Goal: Task Accomplishment & Management: Use online tool/utility

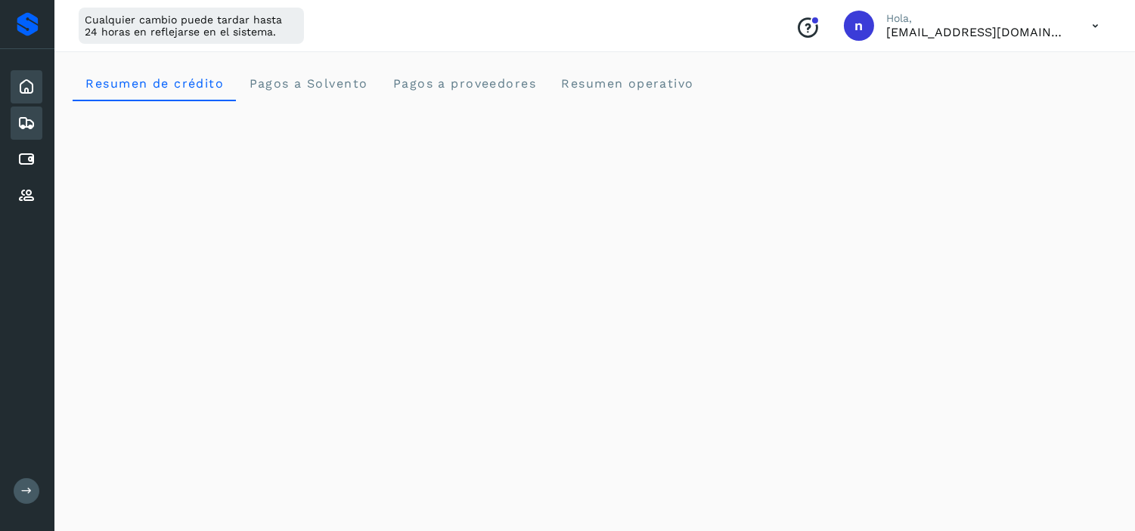
click at [33, 122] on icon at bounding box center [26, 123] width 18 height 18
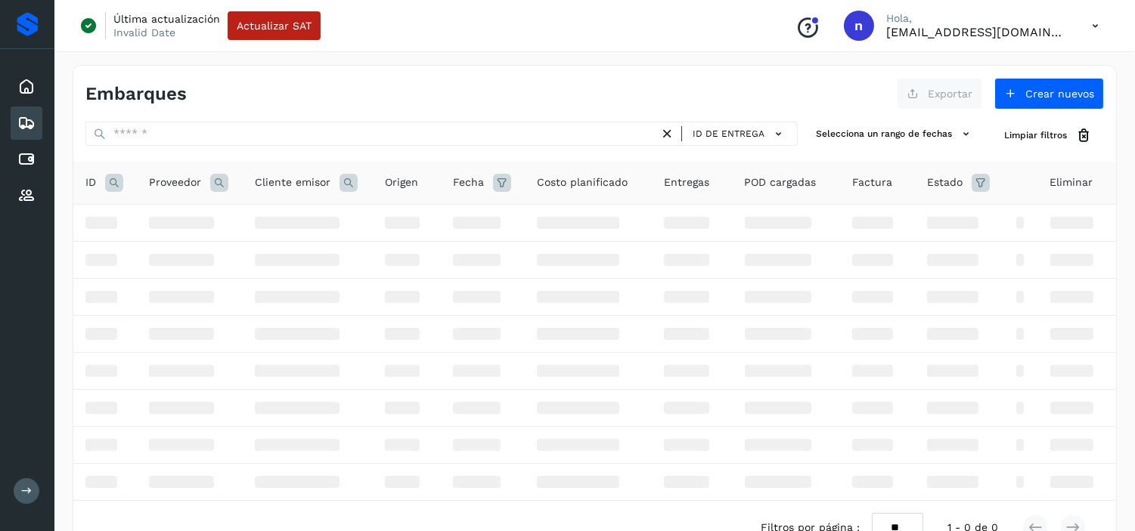
click at [23, 247] on div "Inicio Embarques Cuentas por pagar Proveedores Salir" at bounding box center [27, 265] width 54 height 531
click at [24, 187] on icon at bounding box center [26, 196] width 18 height 18
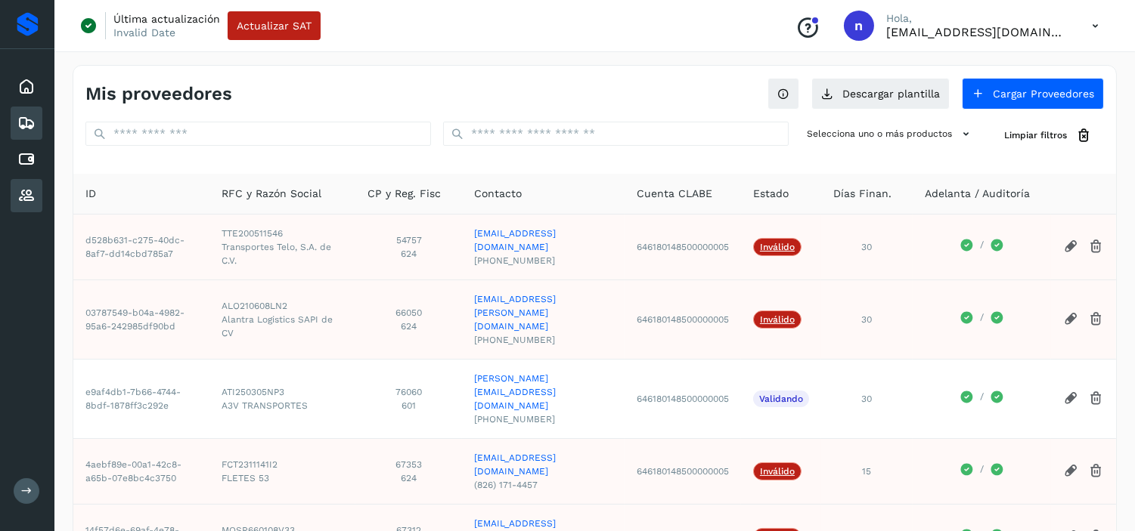
click at [32, 126] on icon at bounding box center [26, 123] width 18 height 18
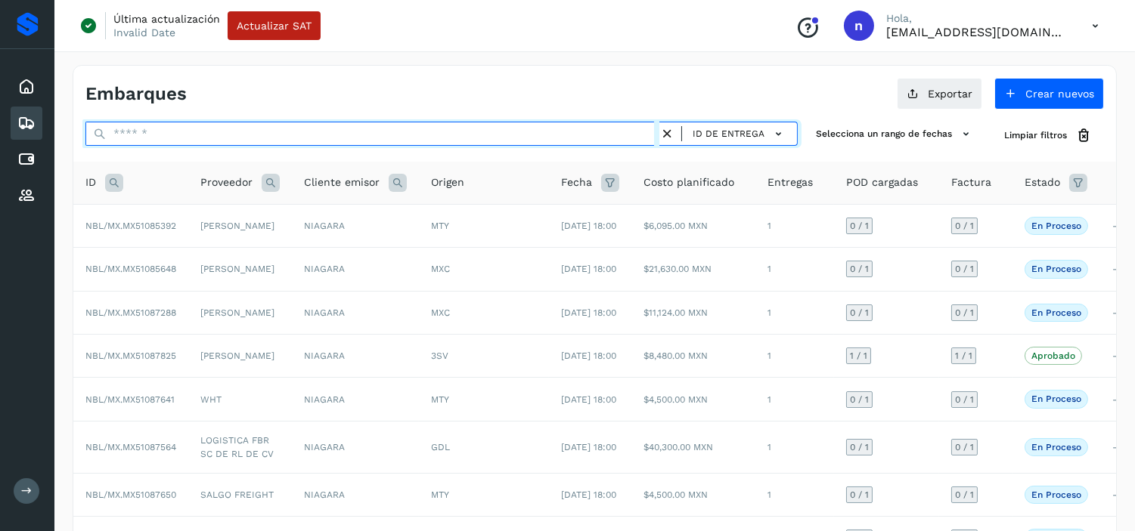
paste input "**********"
click at [291, 139] on input "text" at bounding box center [372, 134] width 574 height 24
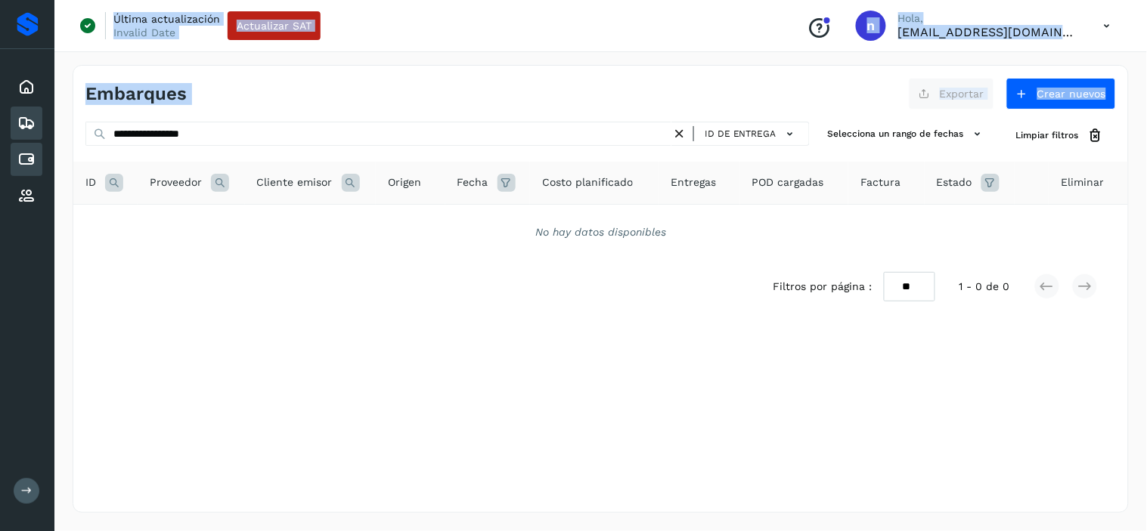
drag, startPoint x: 262, startPoint y: 121, endPoint x: 42, endPoint y: 156, distance: 223.4
click at [42, 156] on div "**********" at bounding box center [573, 265] width 1147 height 531
click at [282, 100] on div "Embarques" at bounding box center [342, 94] width 515 height 22
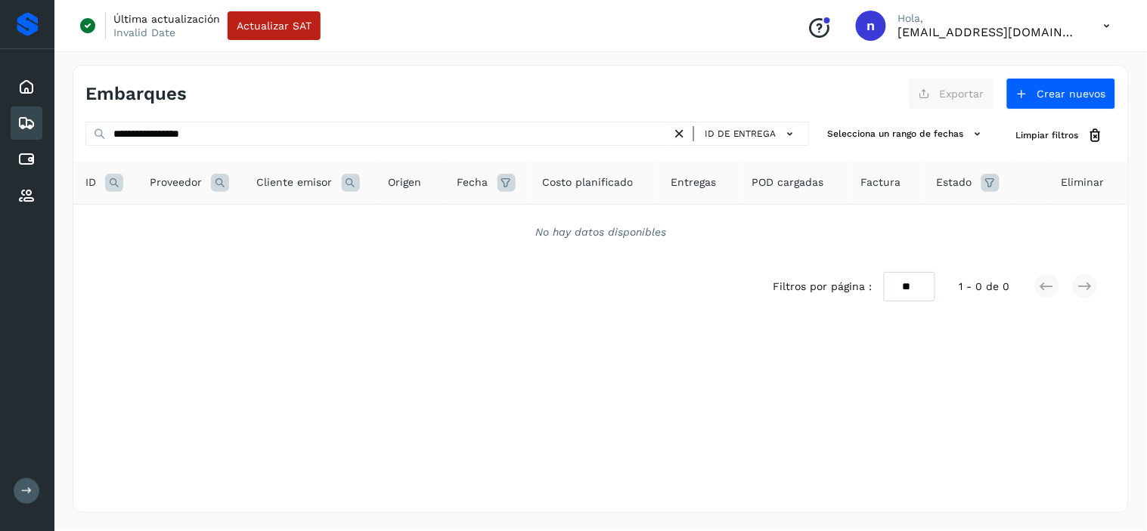
drag, startPoint x: 245, startPoint y: 335, endPoint x: 246, endPoint y: 316, distance: 19.0
click at [245, 336] on div "Selecciona una fecha" at bounding box center [600, 326] width 1054 height 25
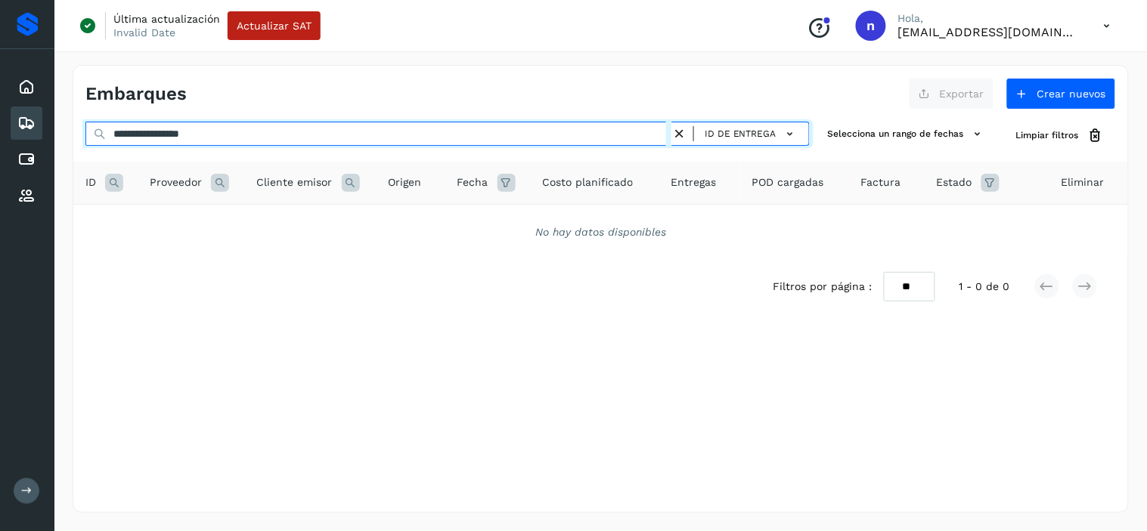
drag, startPoint x: 242, startPoint y: 137, endPoint x: 68, endPoint y: 138, distance: 173.9
click at [68, 138] on div "**********" at bounding box center [600, 289] width 1092 height 485
paste input "text"
type input "**********"
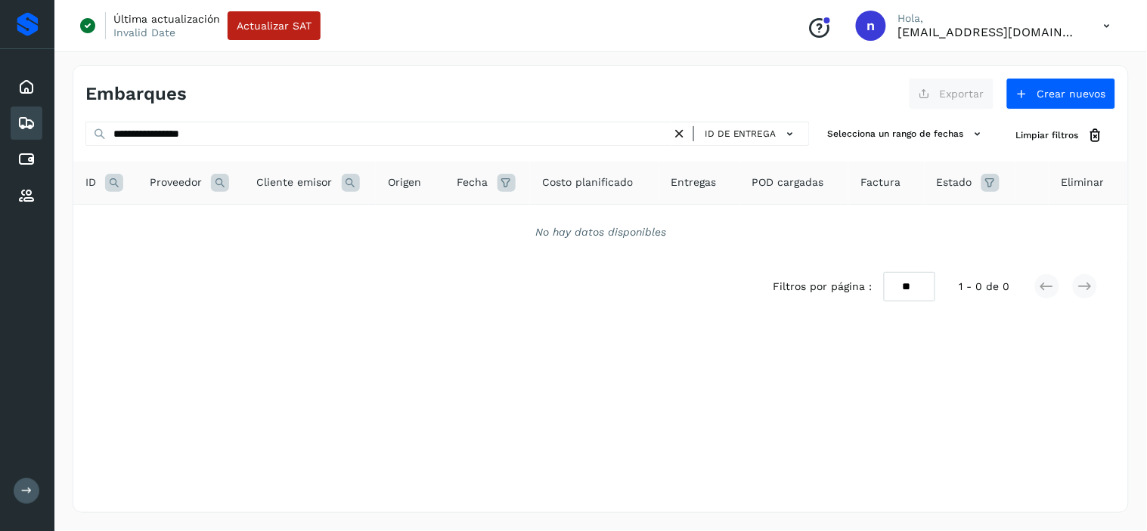
click at [680, 132] on icon at bounding box center [679, 134] width 16 height 16
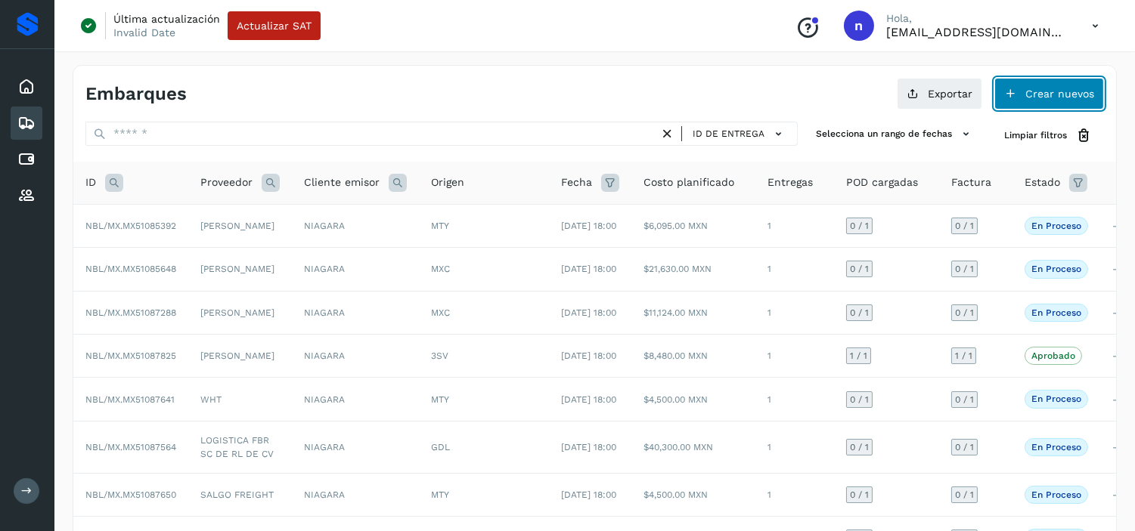
click at [1018, 100] on button "Crear nuevos" at bounding box center [1049, 94] width 110 height 32
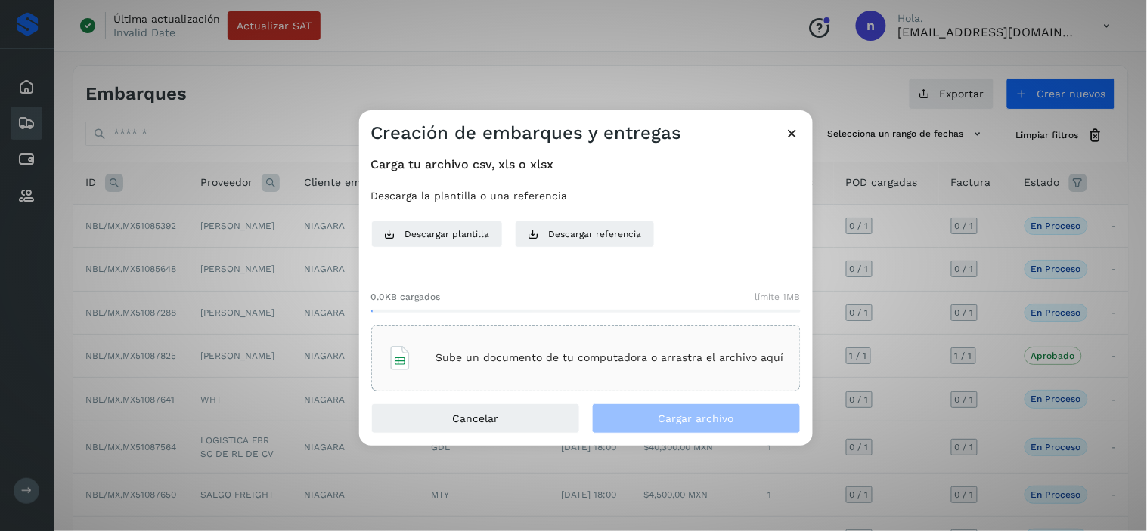
click at [507, 345] on div "Sube un documento de tu computadora o arrastra el archivo aquí" at bounding box center [586, 358] width 396 height 41
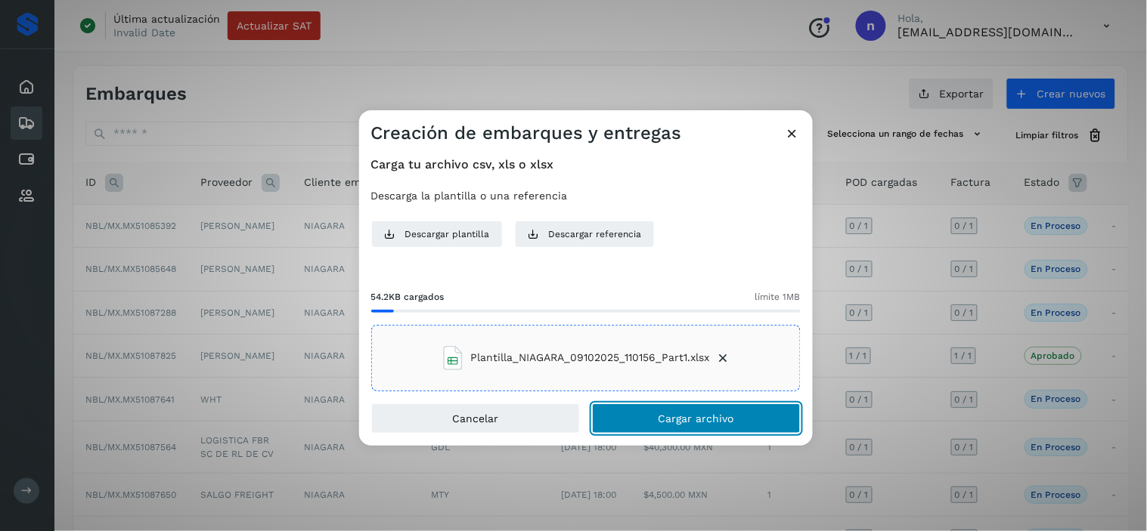
click at [696, 421] on span "Cargar archivo" at bounding box center [696, 418] width 76 height 11
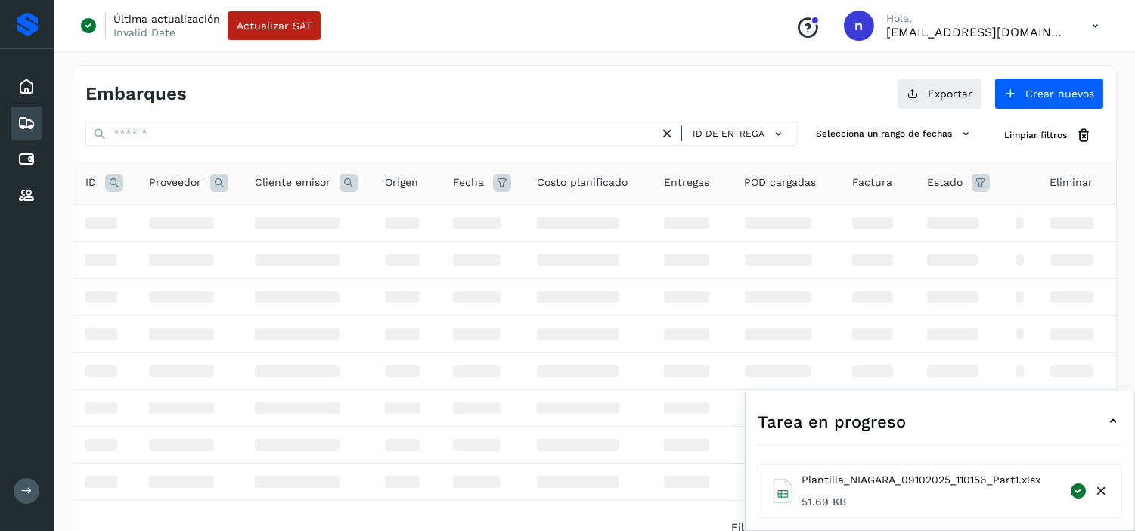
click at [999, 429] on div "Tarea en progreso" at bounding box center [939, 422] width 364 height 36
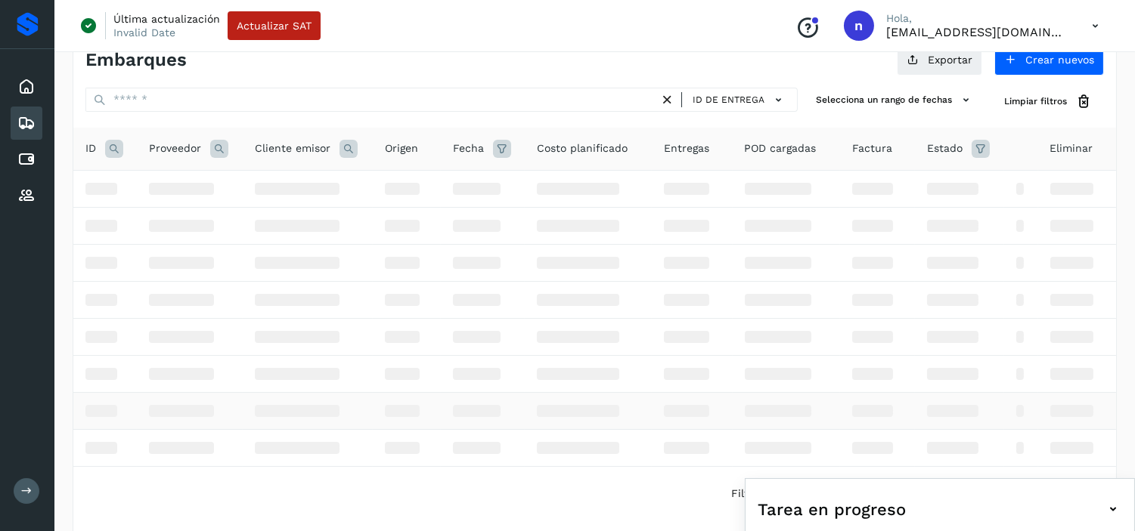
scroll to position [68, 0]
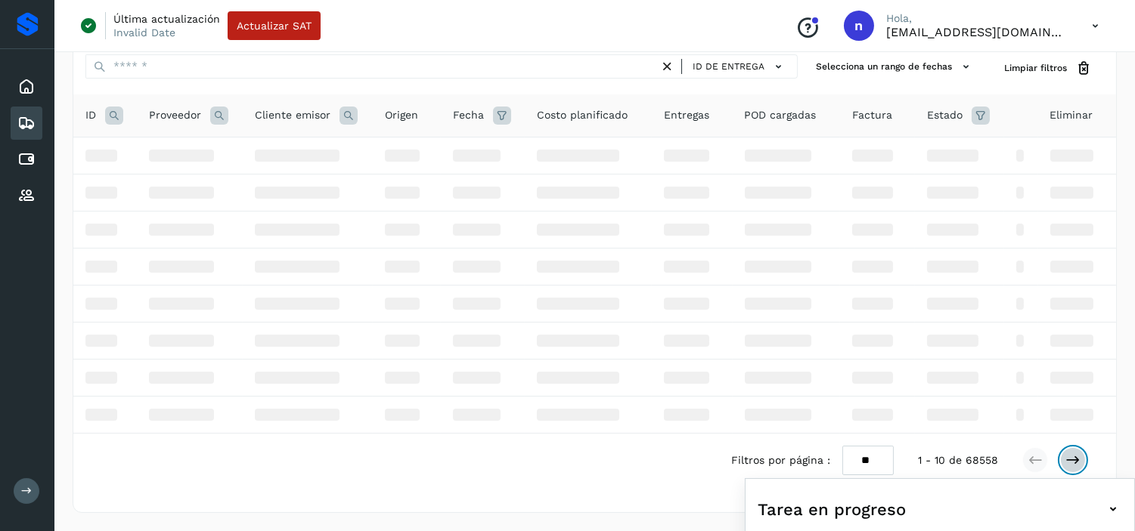
click at [1079, 463] on icon at bounding box center [1072, 460] width 15 height 15
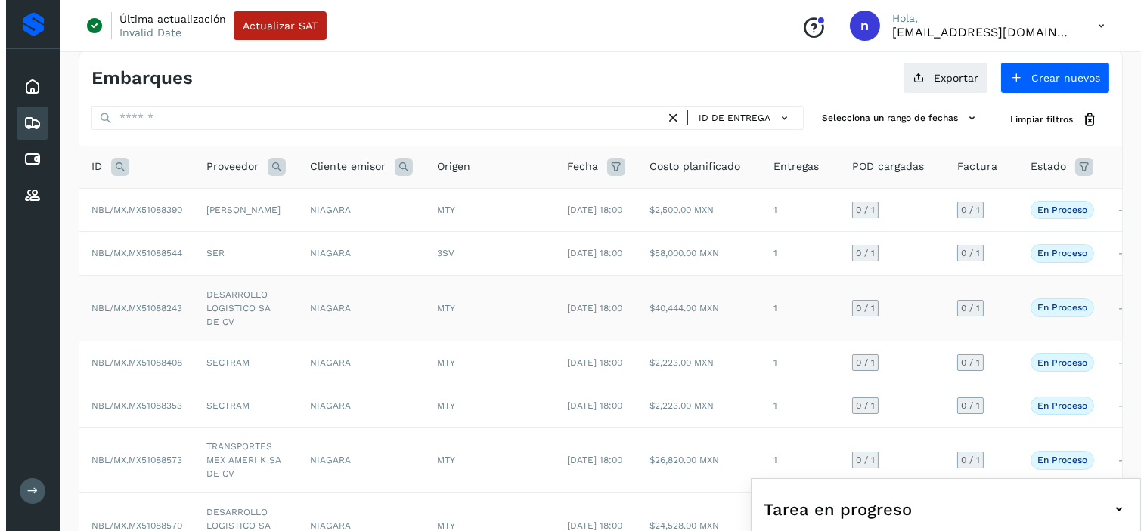
scroll to position [0, 0]
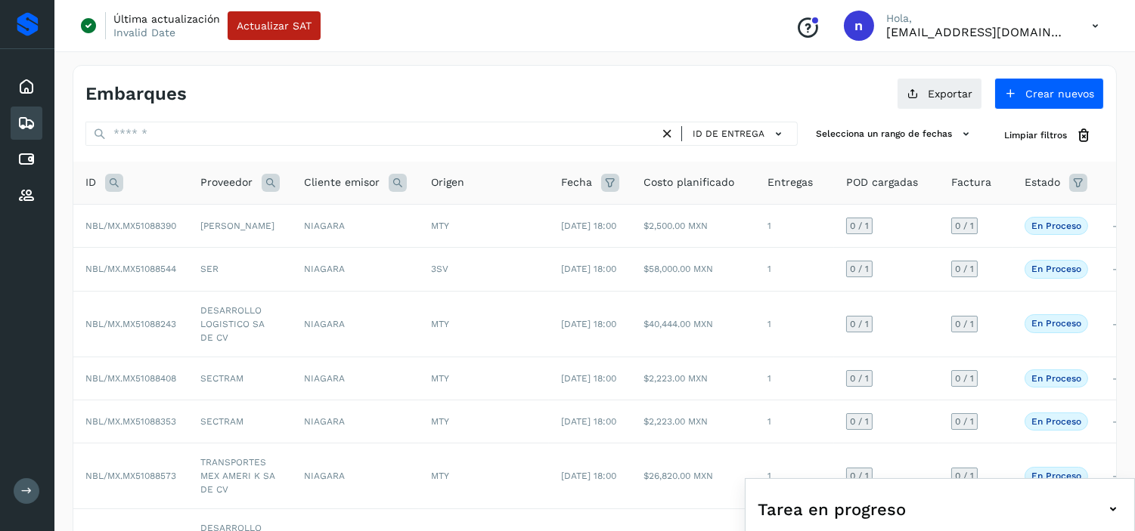
click at [1087, 28] on icon at bounding box center [1094, 26] width 31 height 31
click at [1011, 94] on div "Cerrar sesión" at bounding box center [1020, 97] width 180 height 29
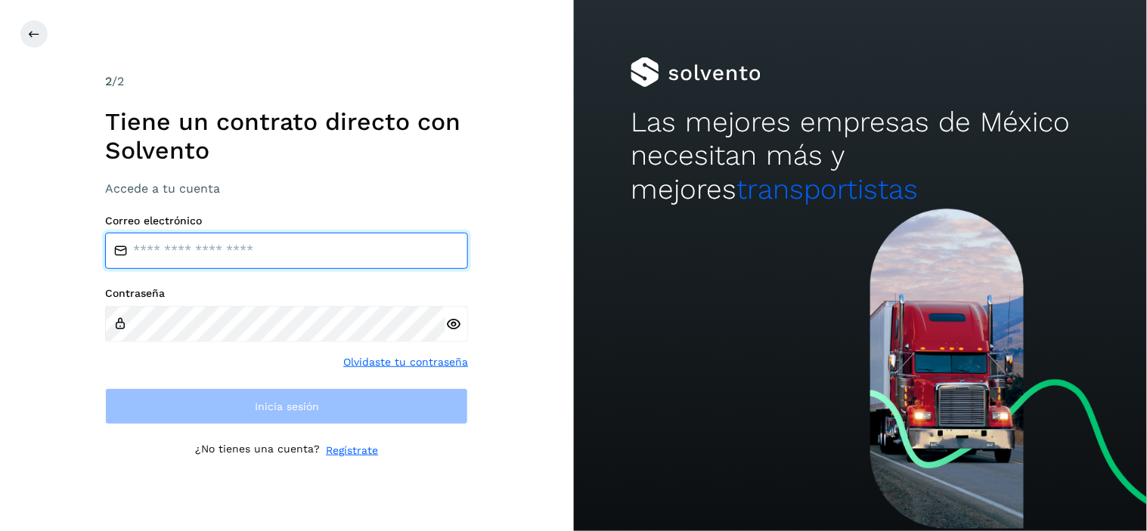
type input "**********"
